Goal: Entertainment & Leisure: Consume media (video, audio)

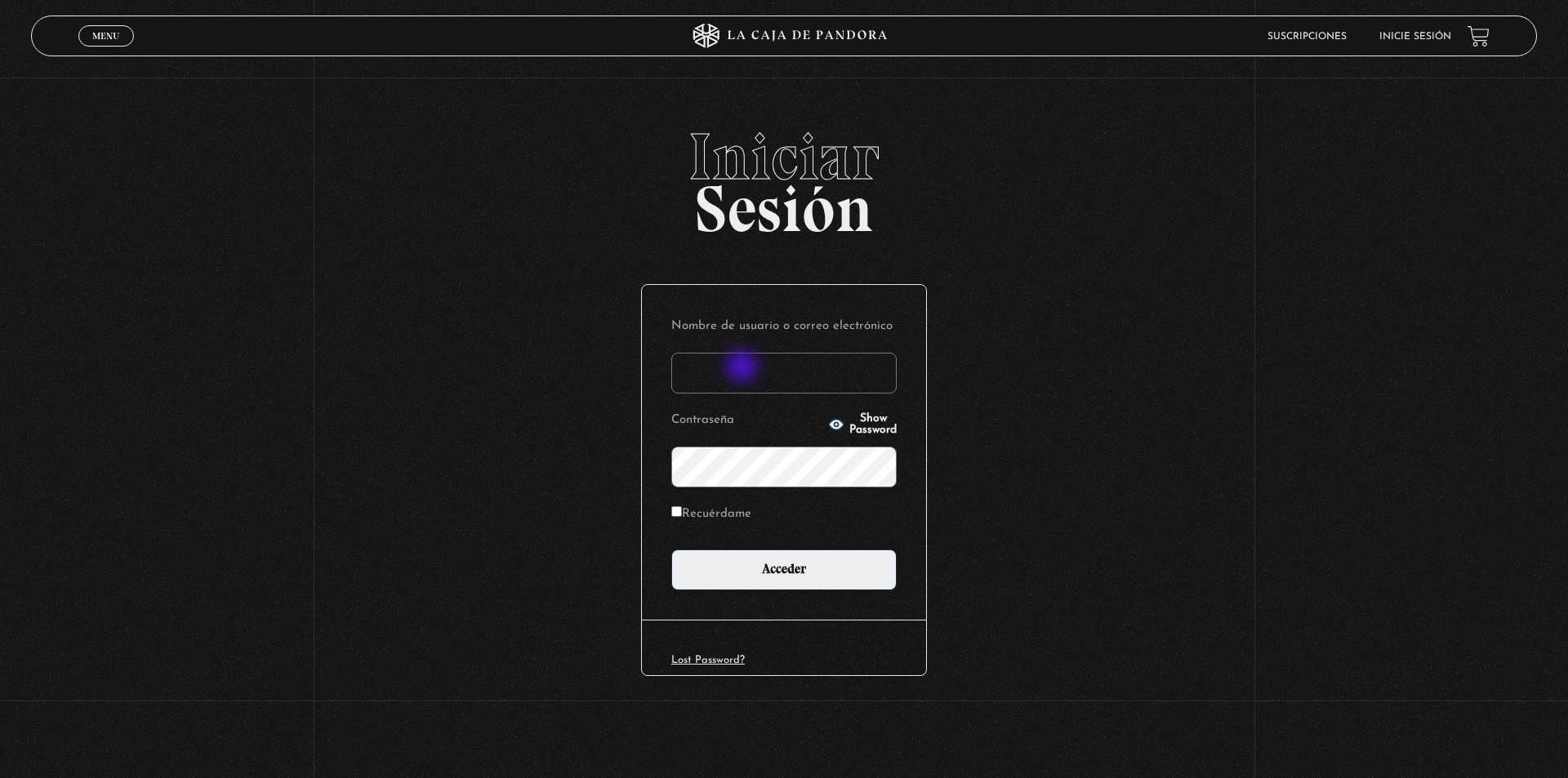
click at [745, 368] on input "Nombre de usuario o correo electrónico" at bounding box center [784, 373] width 225 height 41
type input "[EMAIL_ADDRESS][DOMAIN_NAME]"
click at [671, 549] on input "Acceder" at bounding box center [784, 570] width 225 height 41
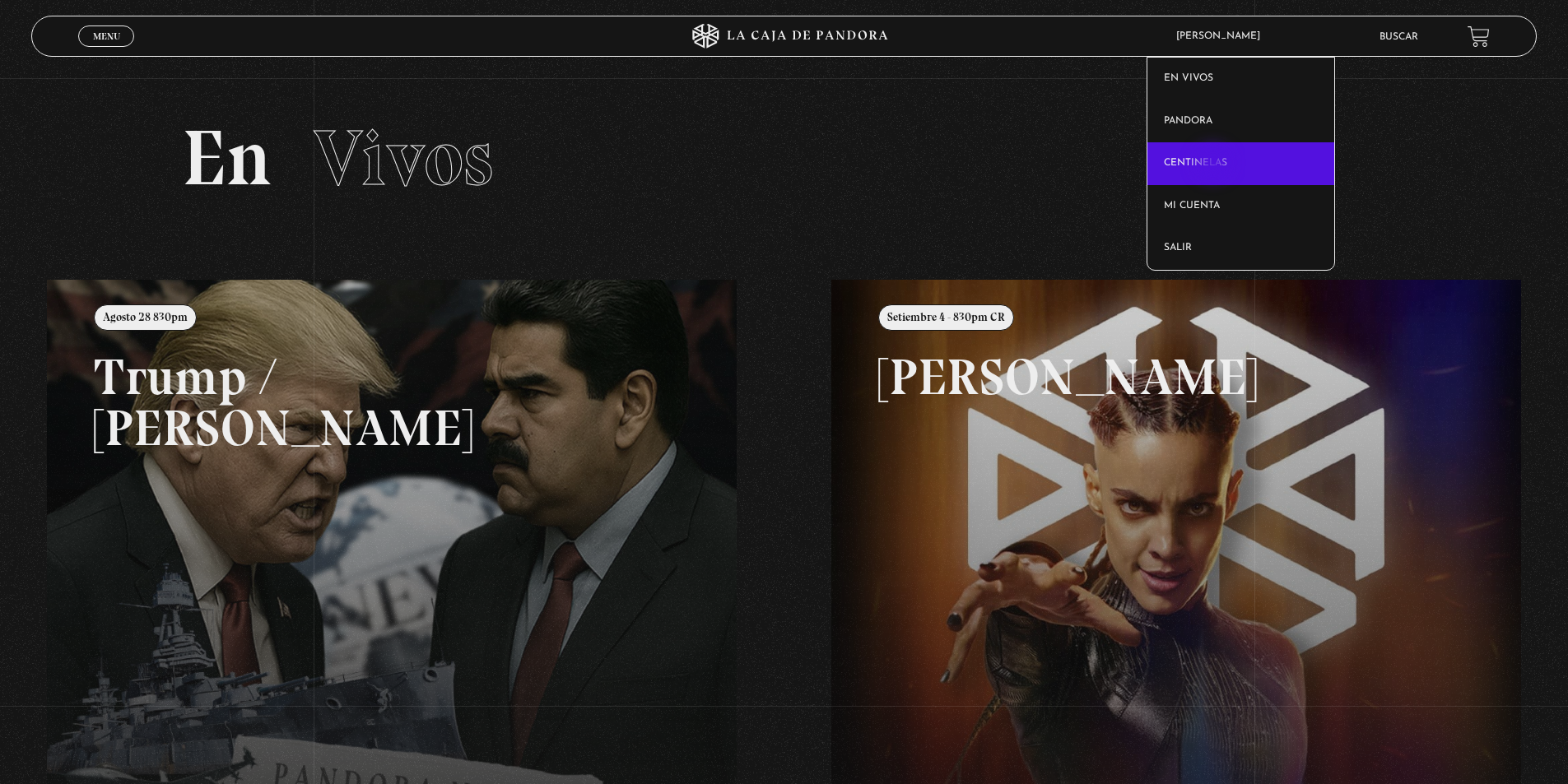
click at [1215, 165] on link "Centinelas" at bounding box center [1241, 164] width 187 height 43
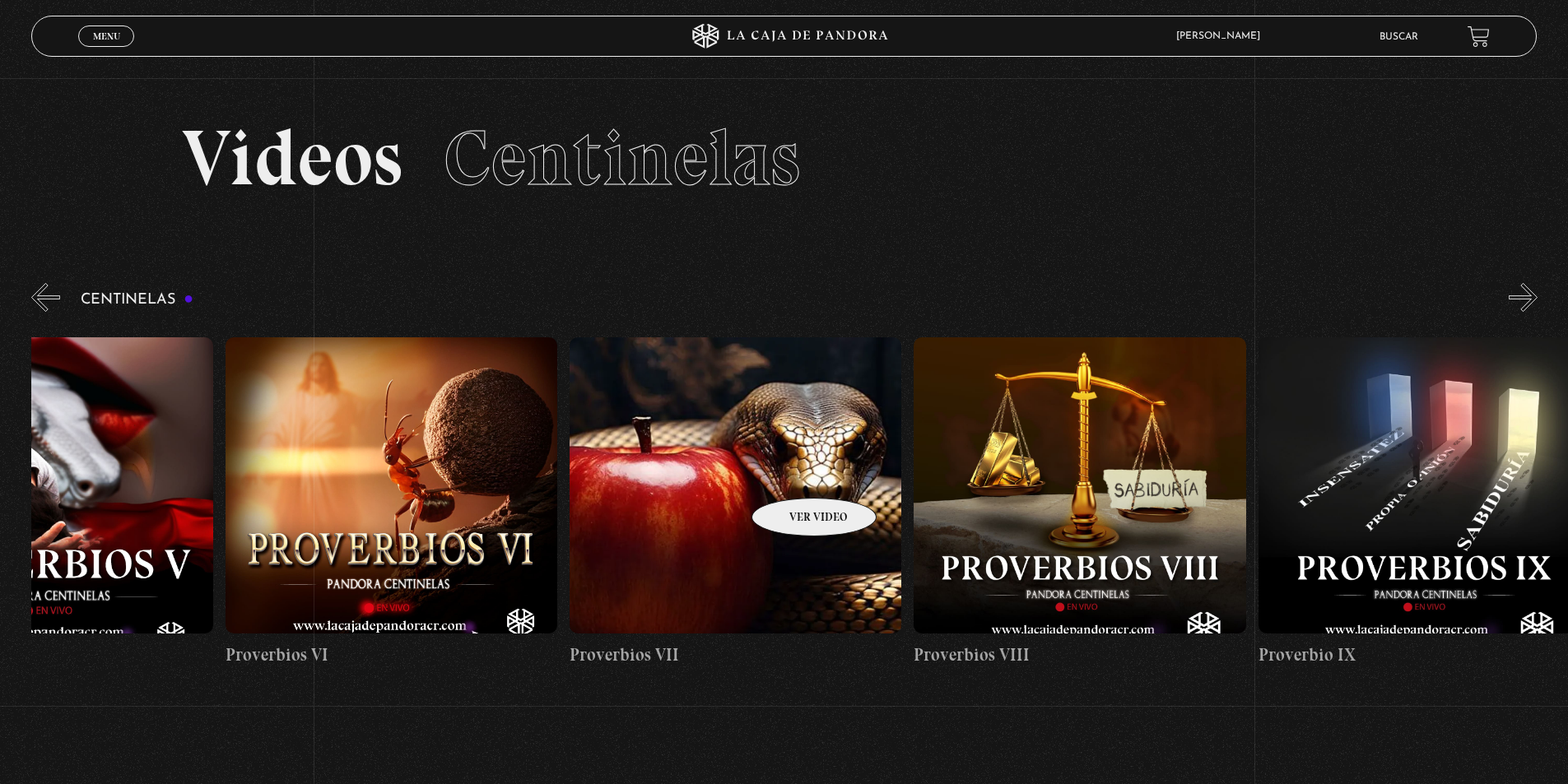
scroll to position [0, 2555]
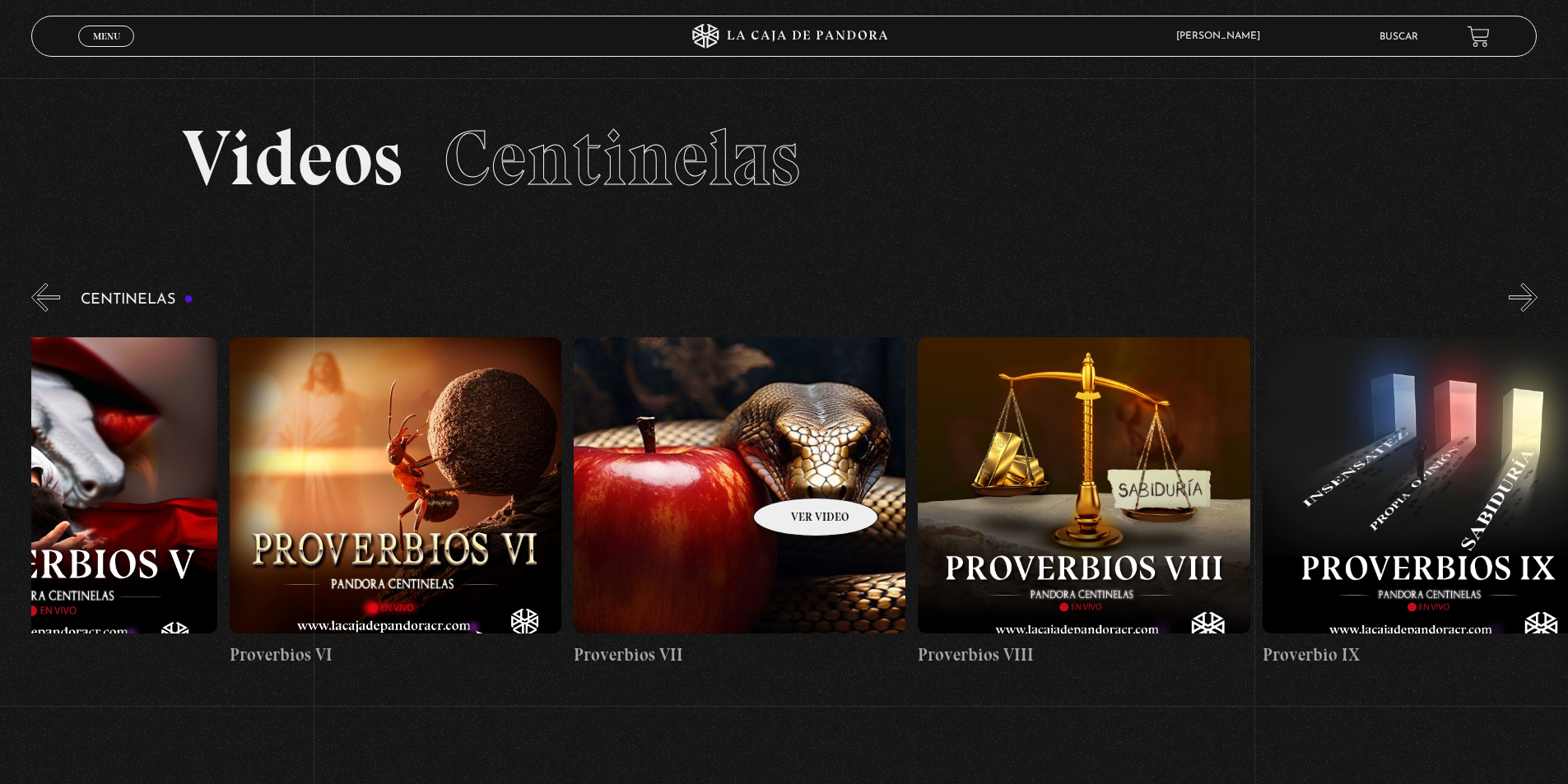
drag, startPoint x: 1305, startPoint y: 445, endPoint x: 794, endPoint y: 473, distance: 511.8
click at [1155, 472] on figure at bounding box center [1084, 485] width 332 height 296
